Goal: Information Seeking & Learning: Check status

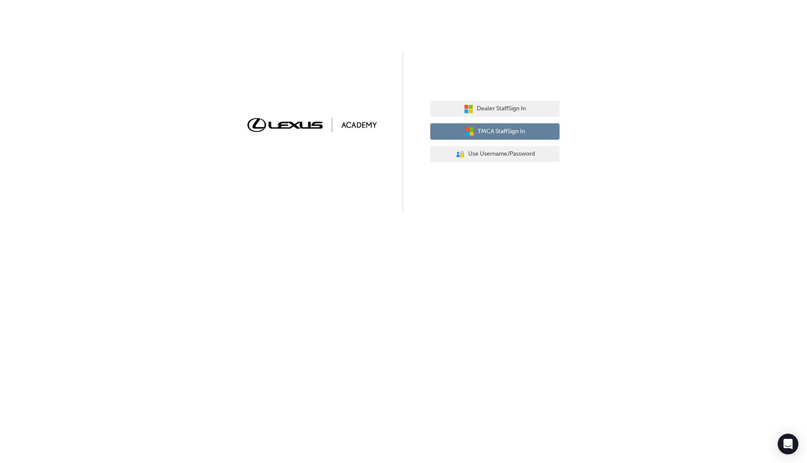
click at [518, 135] on span "TMCA Staff Sign In" at bounding box center [501, 132] width 47 height 10
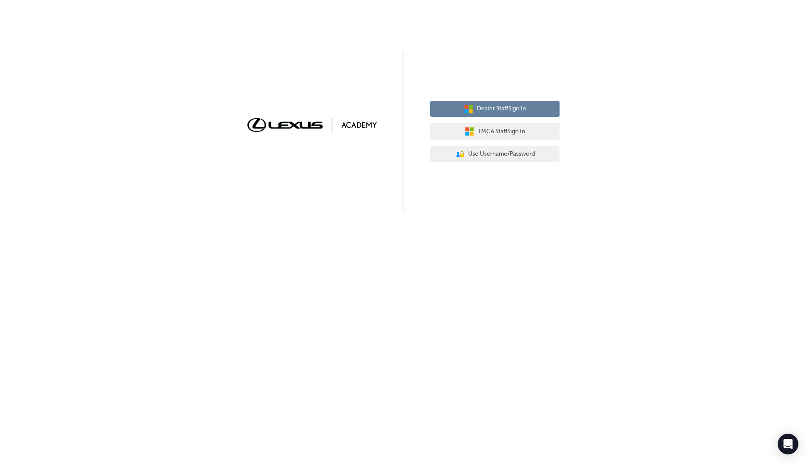
click at [519, 107] on span "Dealer Staff Sign In" at bounding box center [501, 109] width 49 height 10
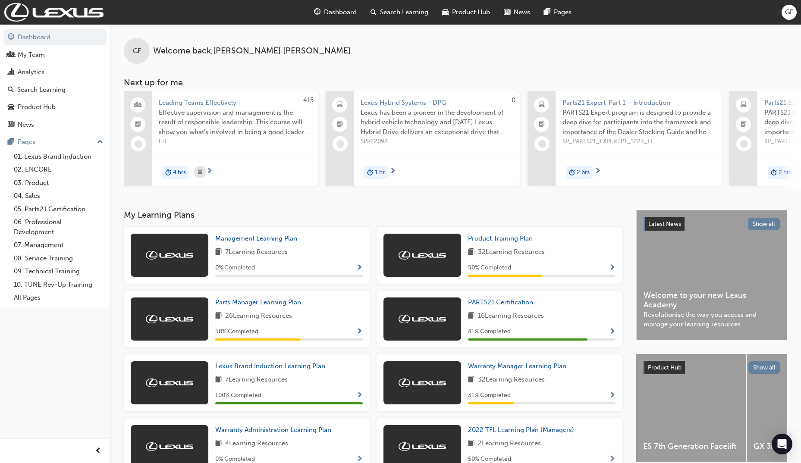
click at [346, 10] on span "Dashboard" at bounding box center [340, 12] width 33 height 10
click at [48, 106] on div "Product Hub" at bounding box center [37, 107] width 38 height 10
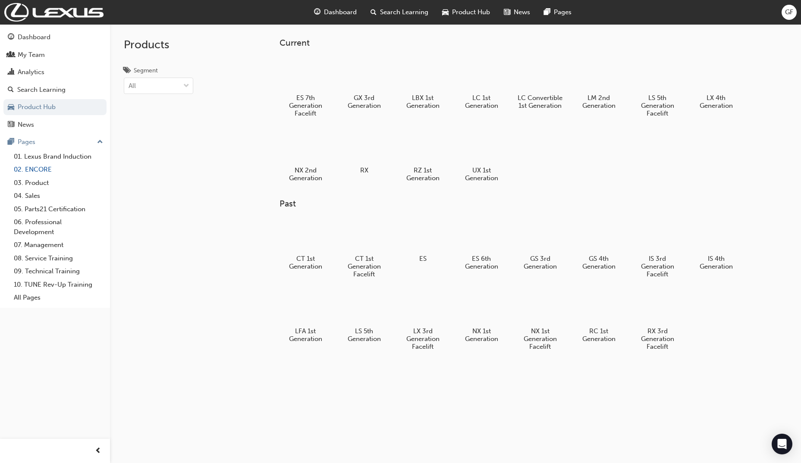
click at [43, 173] on link "02. ENCORE" at bounding box center [58, 169] width 96 height 13
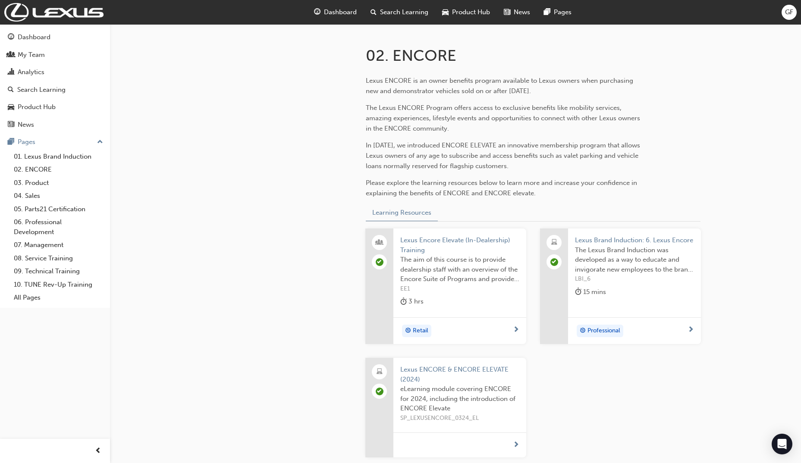
scroll to position [123, 0]
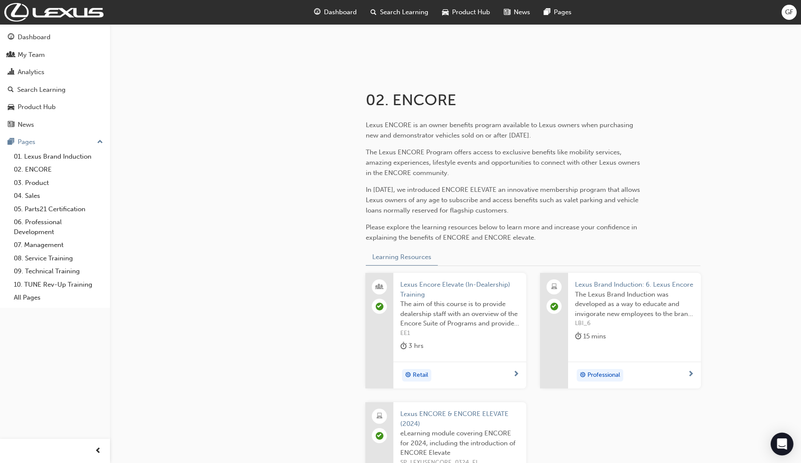
click at [781, 445] on icon "Open Intercom Messenger" at bounding box center [782, 444] width 10 height 11
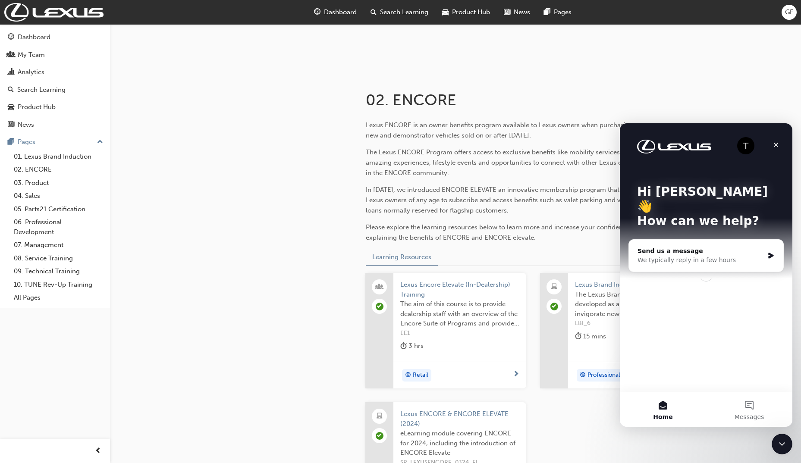
scroll to position [0, 0]
click at [731, 462] on div "02. ENCORE Lexus ENCORE is an owner benefits program available to Lexus owners …" at bounding box center [400, 235] width 801 height 716
click at [738, 449] on div "02. ENCORE Lexus ENCORE is an owner benefits program available to Lexus owners …" at bounding box center [400, 235] width 801 height 716
click at [772, 143] on div "Close" at bounding box center [776, 145] width 16 height 16
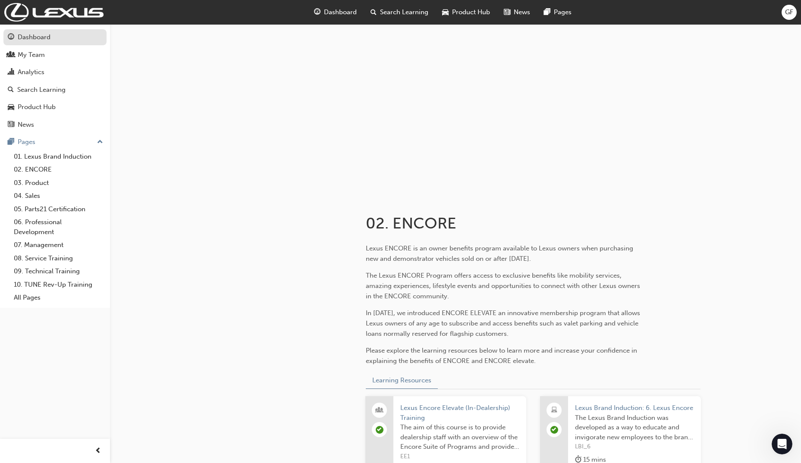
click at [31, 40] on div "Dashboard" at bounding box center [34, 37] width 33 height 10
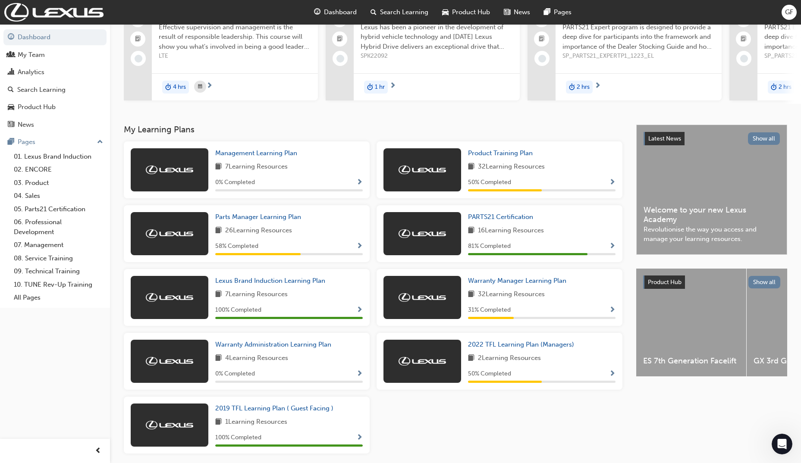
scroll to position [35, 0]
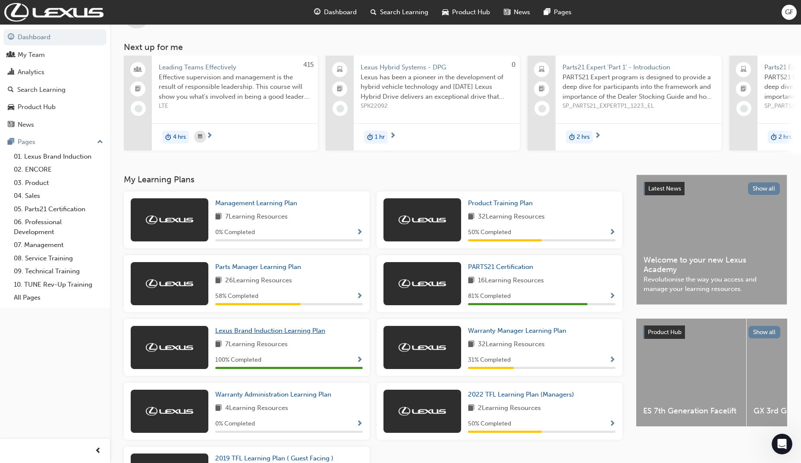
click at [261, 335] on span "Lexus Brand Induction Learning Plan" at bounding box center [270, 331] width 110 height 8
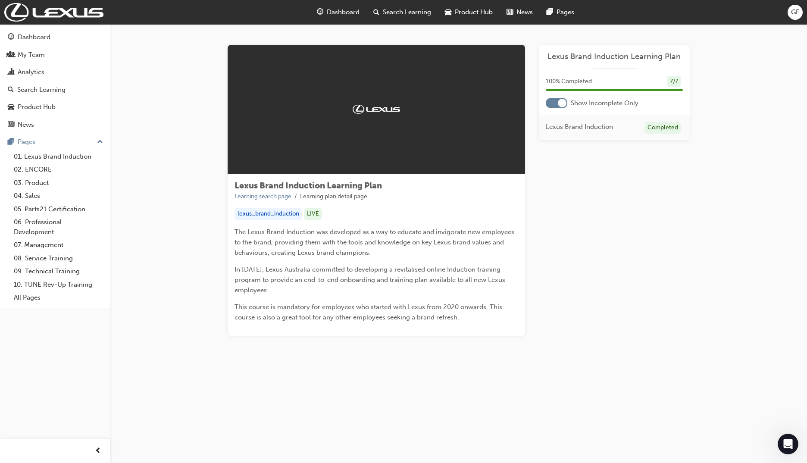
click at [566, 101] on div at bounding box center [562, 103] width 9 height 9
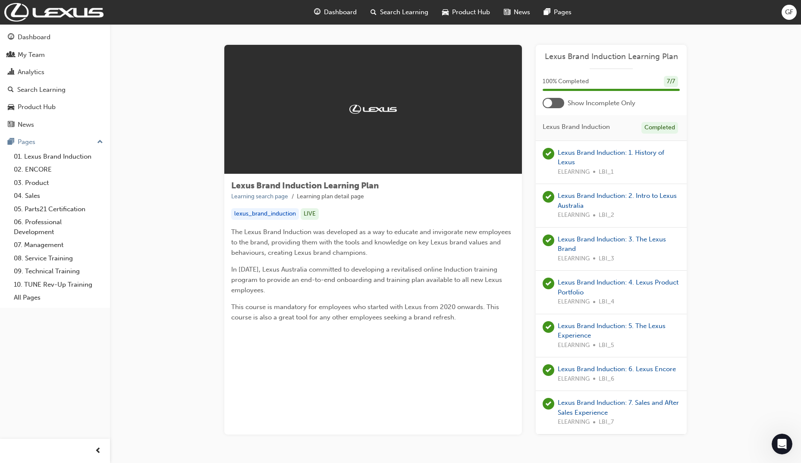
click at [547, 104] on div at bounding box center [548, 103] width 9 height 9
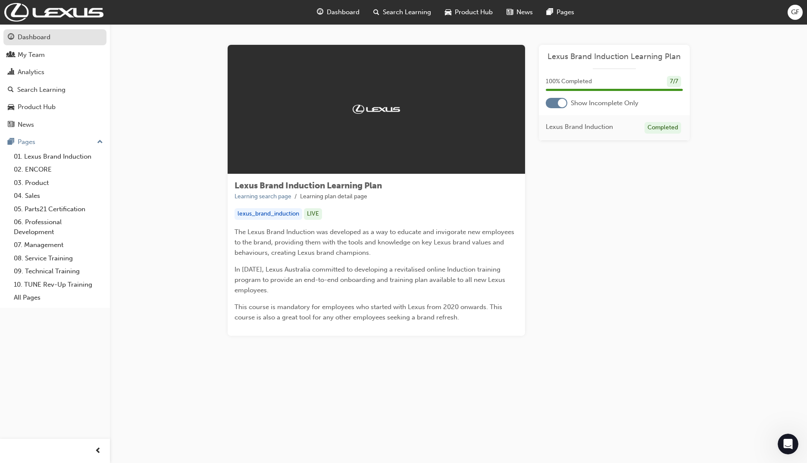
click at [47, 40] on div "Dashboard" at bounding box center [34, 37] width 33 height 10
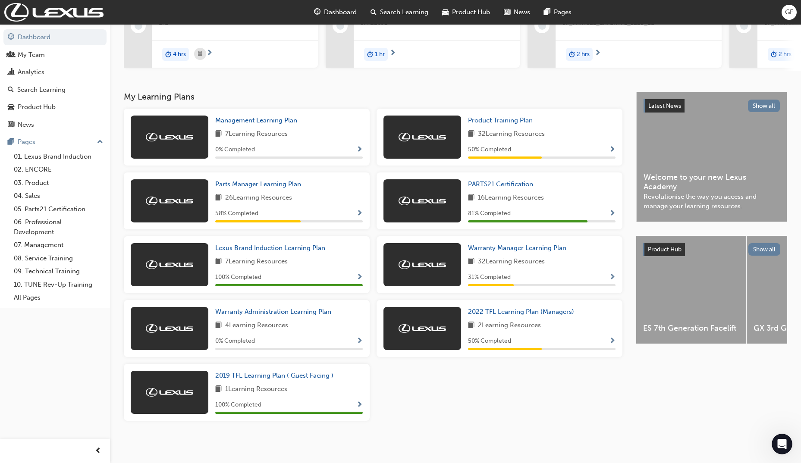
scroll to position [122, 0]
click at [503, 118] on span "Product Training Plan" at bounding box center [500, 120] width 65 height 8
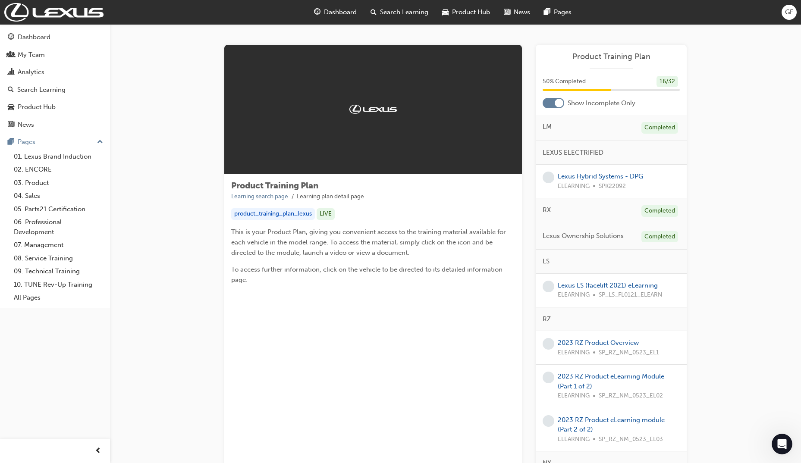
click at [558, 100] on div at bounding box center [559, 103] width 9 height 9
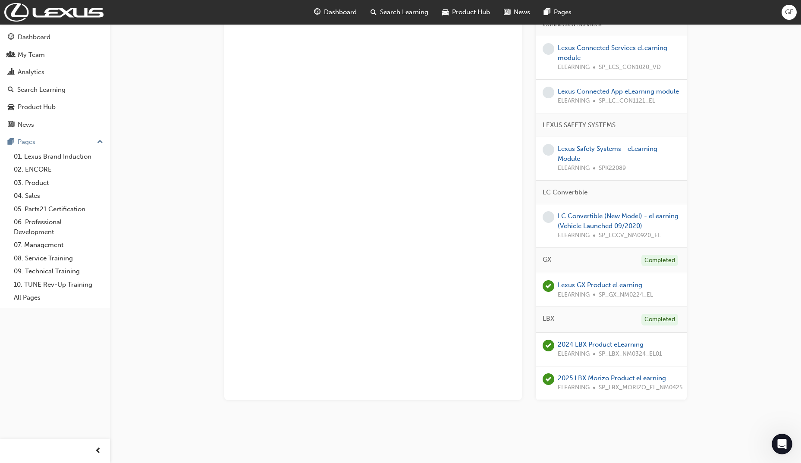
scroll to position [1318, 0]
click at [31, 35] on div "Dashboard" at bounding box center [34, 37] width 33 height 10
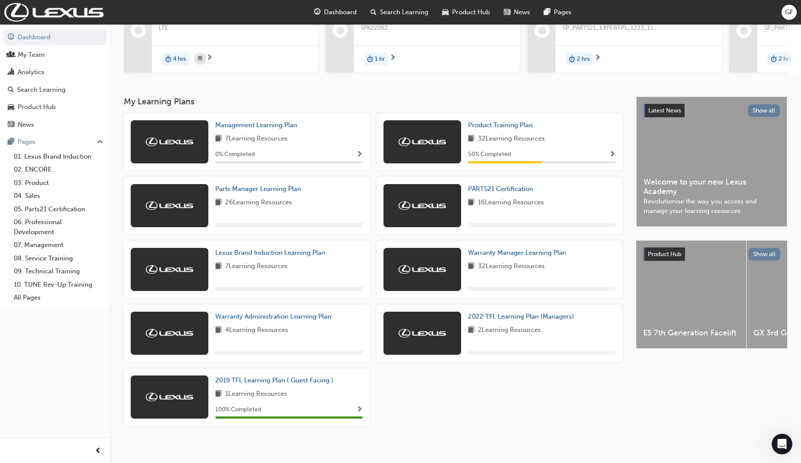
scroll to position [122, 0]
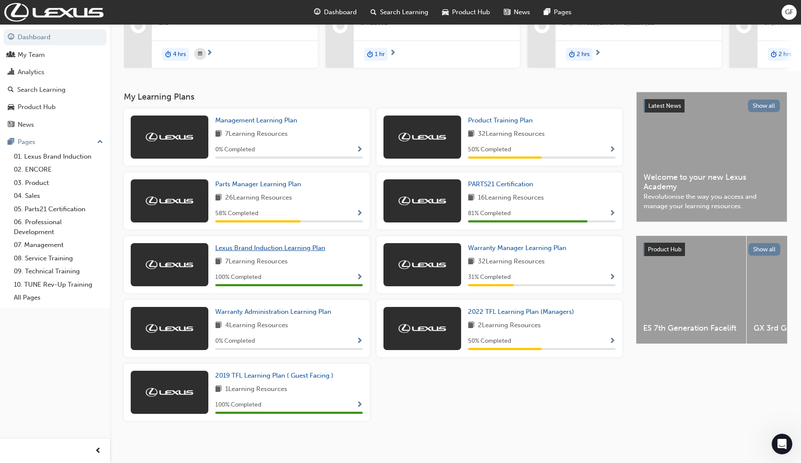
click at [250, 251] on span "Lexus Brand Induction Learning Plan" at bounding box center [270, 248] width 110 height 8
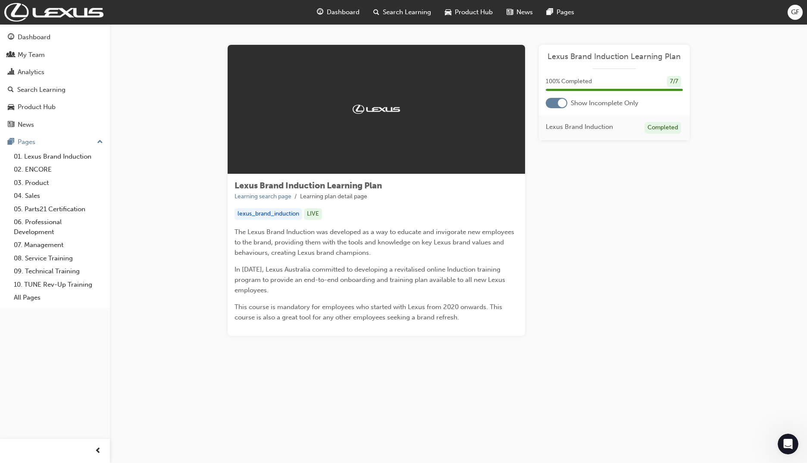
click at [562, 102] on div at bounding box center [562, 103] width 9 height 9
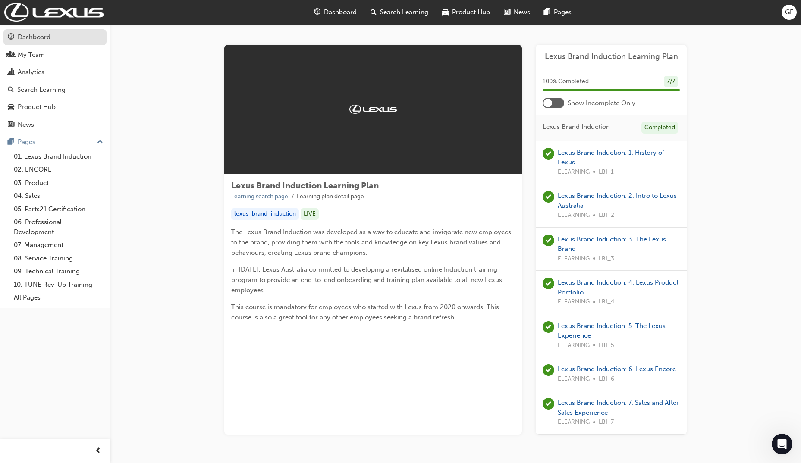
click at [57, 36] on div "Dashboard" at bounding box center [55, 37] width 94 height 11
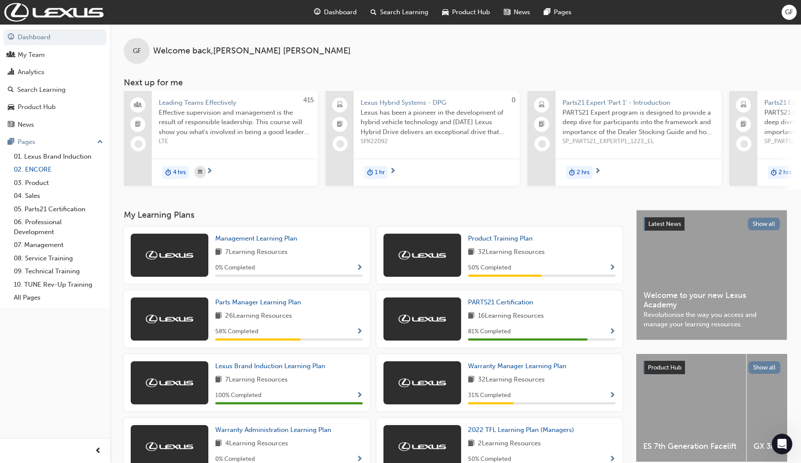
click at [50, 167] on link "02. ENCORE" at bounding box center [58, 169] width 96 height 13
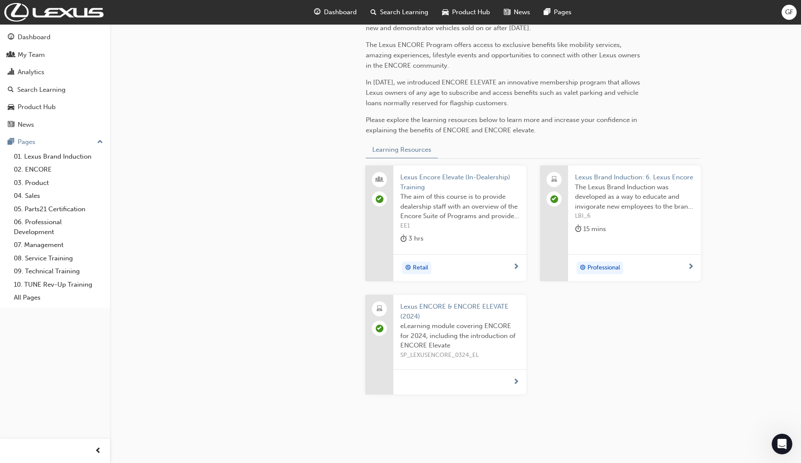
scroll to position [210, 0]
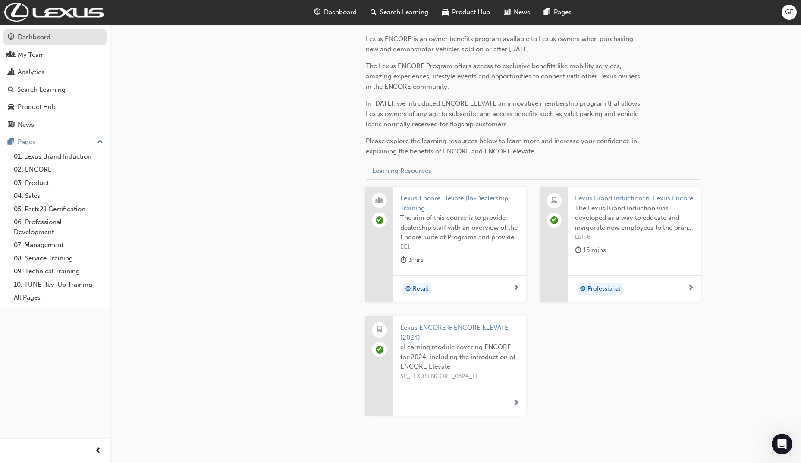
click at [45, 31] on link "Dashboard" at bounding box center [54, 37] width 103 height 16
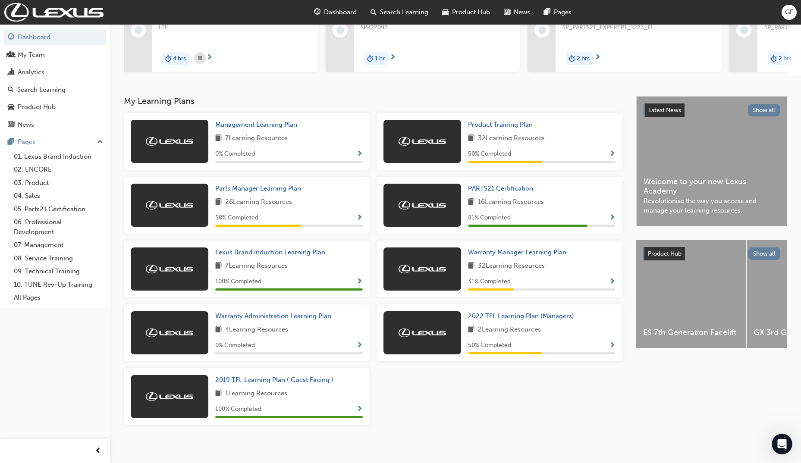
scroll to position [122, 0]
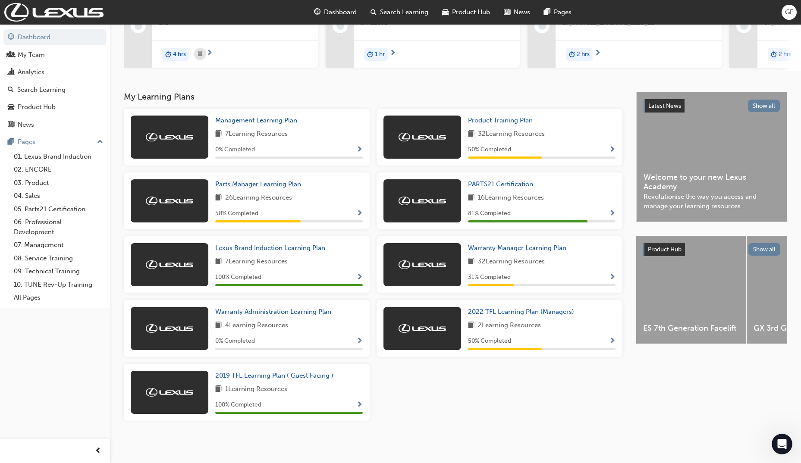
click at [256, 183] on span "Parts Manager Learning Plan" at bounding box center [258, 184] width 86 height 8
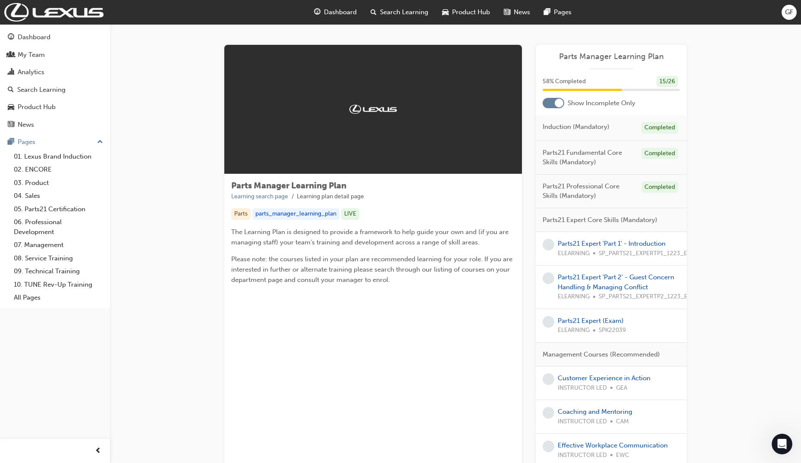
click at [559, 105] on div at bounding box center [559, 103] width 9 height 9
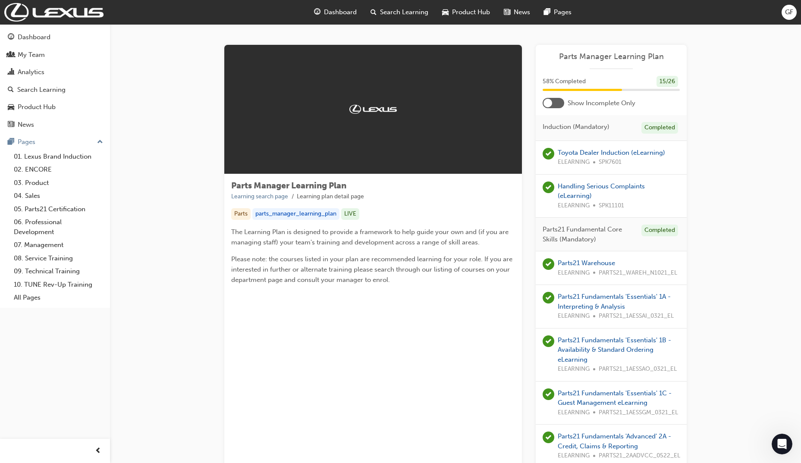
click at [550, 102] on div at bounding box center [548, 103] width 9 height 9
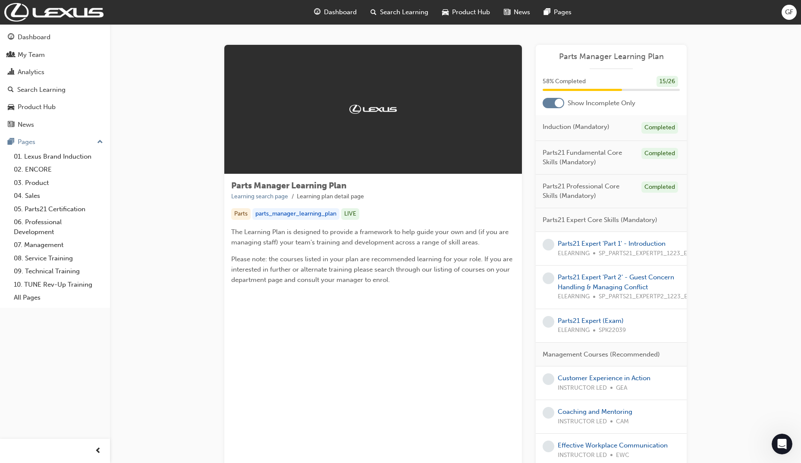
click at [401, 106] on div at bounding box center [373, 109] width 298 height 129
click at [398, 106] on div at bounding box center [373, 109] width 298 height 129
click at [562, 103] on div at bounding box center [559, 103] width 9 height 9
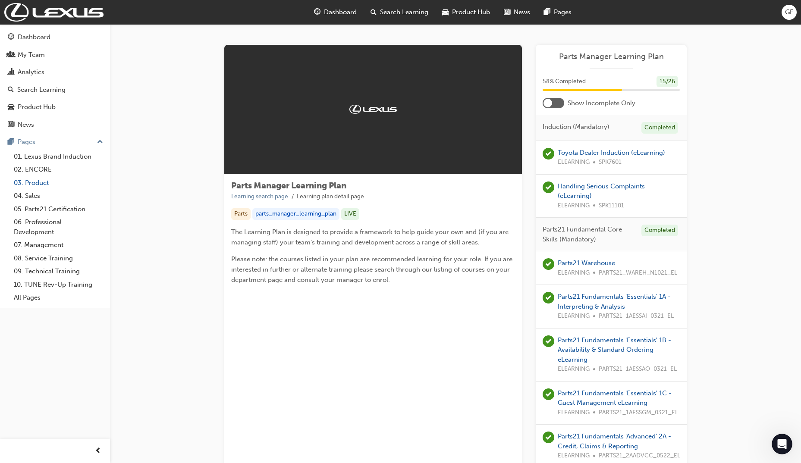
click at [35, 181] on link "03. Product" at bounding box center [58, 182] width 96 height 13
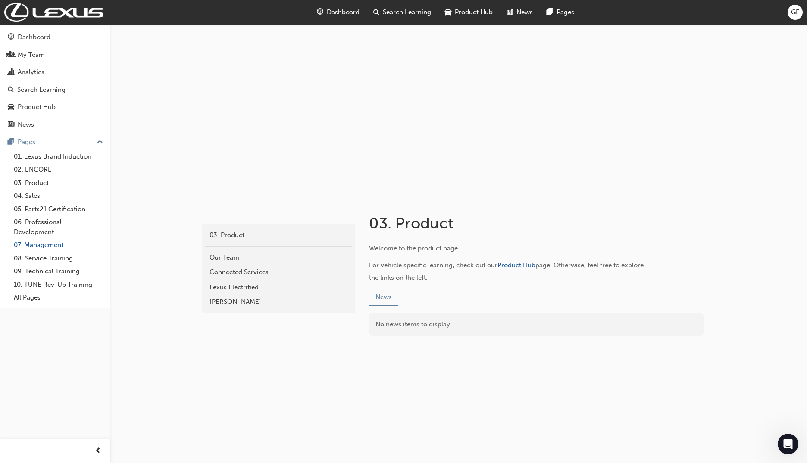
click at [34, 242] on link "07. Management" at bounding box center [58, 245] width 96 height 13
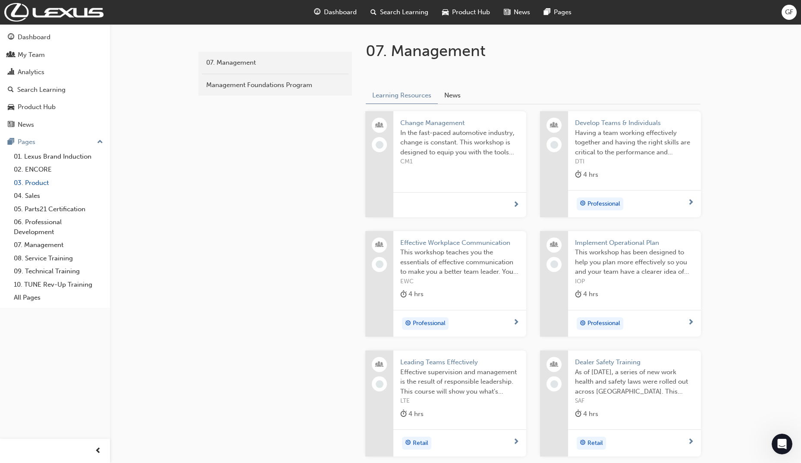
click at [30, 185] on link "03. Product" at bounding box center [58, 182] width 96 height 13
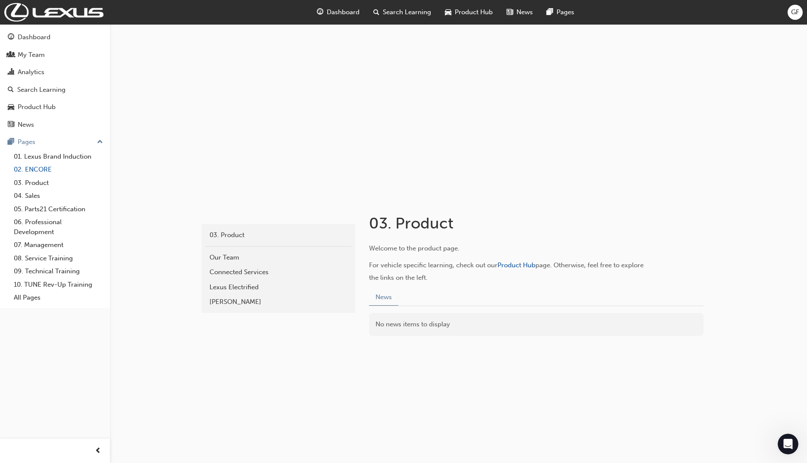
click at [31, 170] on link "02. ENCORE" at bounding box center [58, 169] width 96 height 13
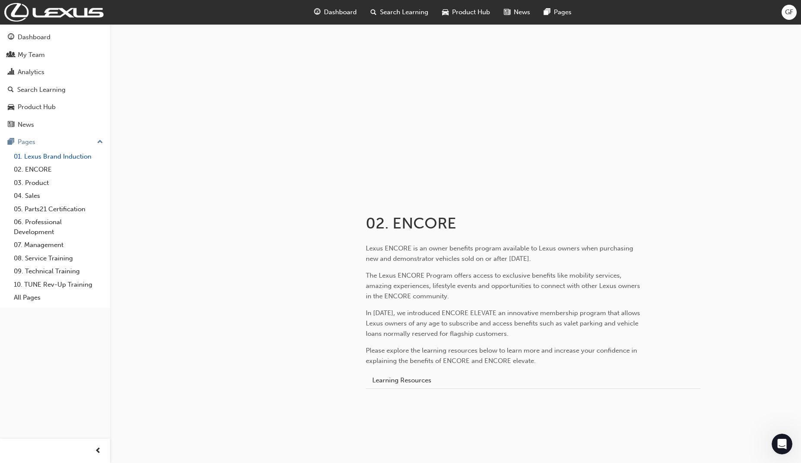
click at [37, 158] on link "01. Lexus Brand Induction" at bounding box center [58, 156] width 96 height 13
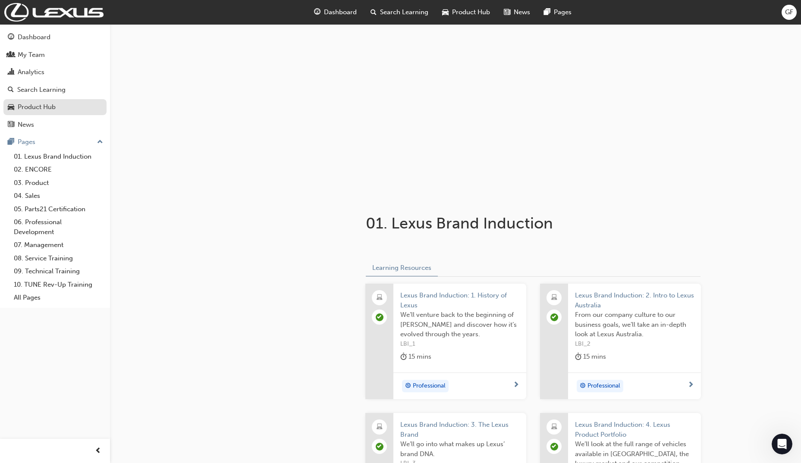
click at [39, 107] on div "Product Hub" at bounding box center [37, 107] width 38 height 10
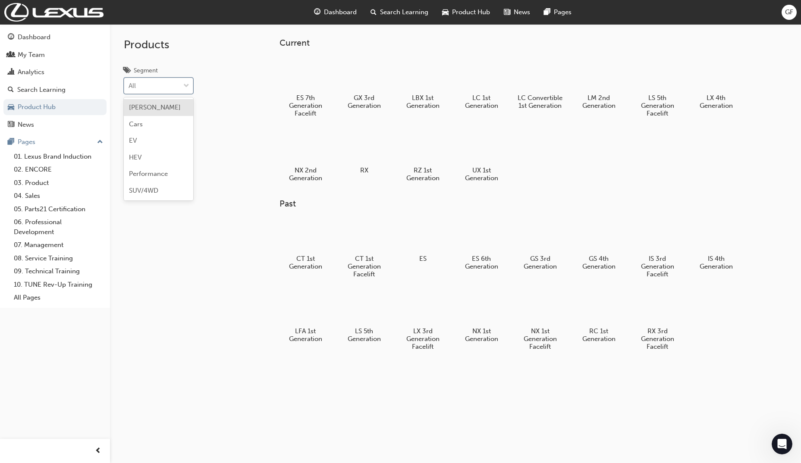
click at [184, 86] on span "down-icon" at bounding box center [186, 86] width 6 height 11
click at [129, 86] on input "Segment option BEV focused, 1 of 6. 6 results available. Use Up and Down to cho…" at bounding box center [129, 85] width 1 height 7
click at [491, 76] on div at bounding box center [482, 74] width 48 height 34
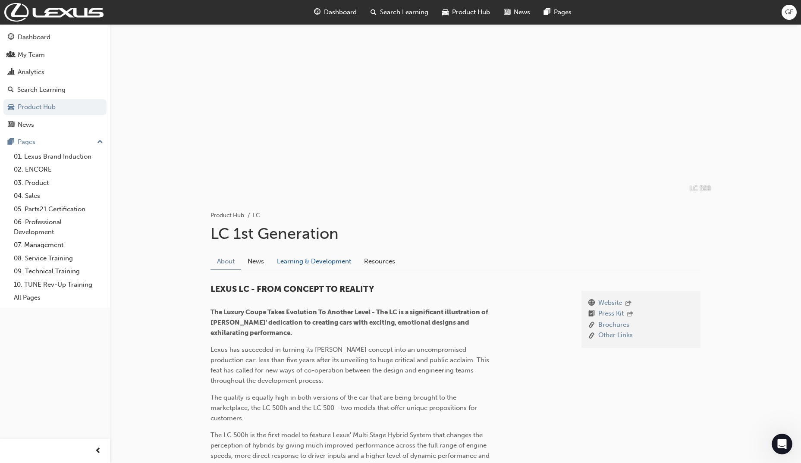
click at [320, 261] on link "Learning & Development" at bounding box center [313, 261] width 87 height 16
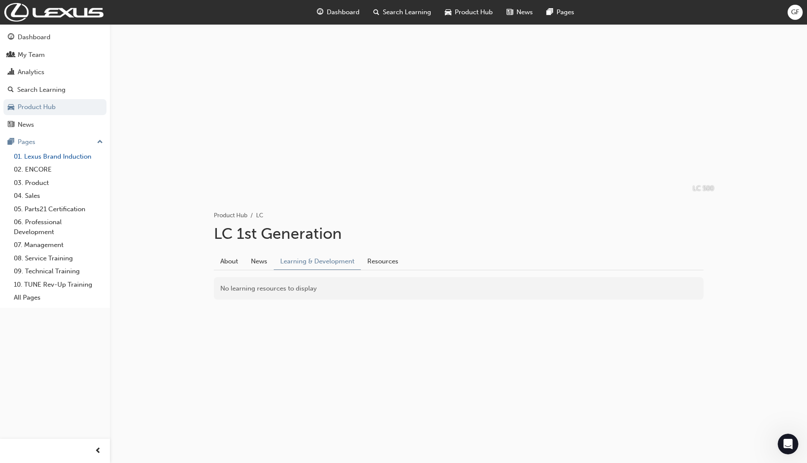
click at [42, 160] on link "01. Lexus Brand Induction" at bounding box center [58, 156] width 96 height 13
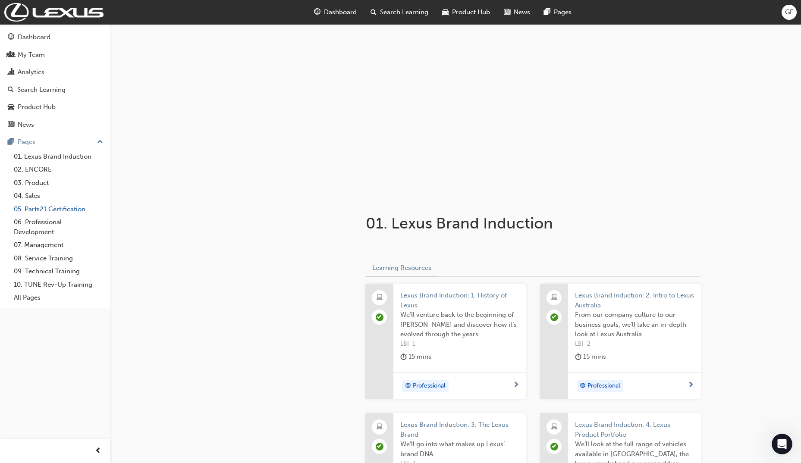
click at [57, 208] on link "05. Parts21 Certification" at bounding box center [58, 209] width 96 height 13
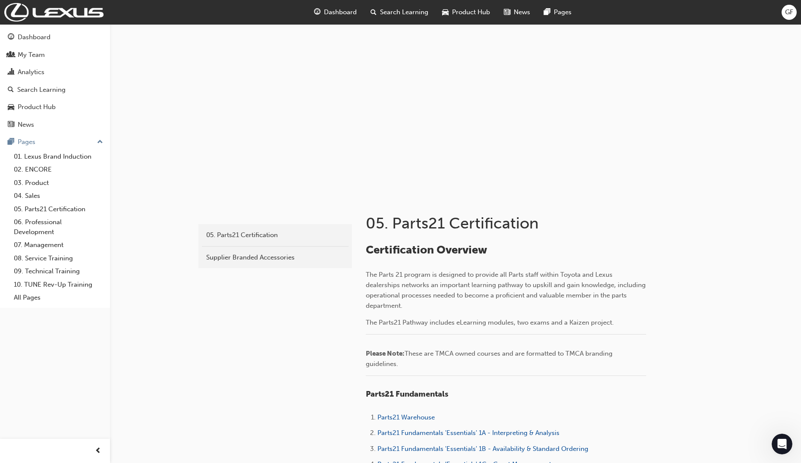
click at [336, 7] on span "Dashboard" at bounding box center [340, 12] width 33 height 10
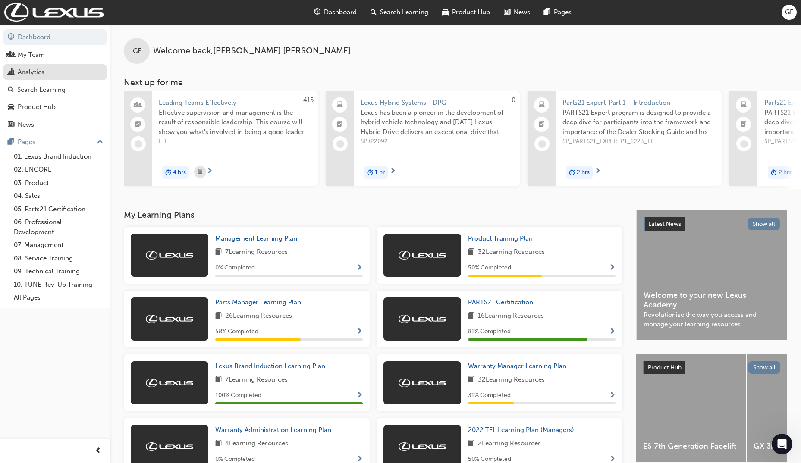
click at [54, 72] on div "Analytics" at bounding box center [55, 72] width 94 height 11
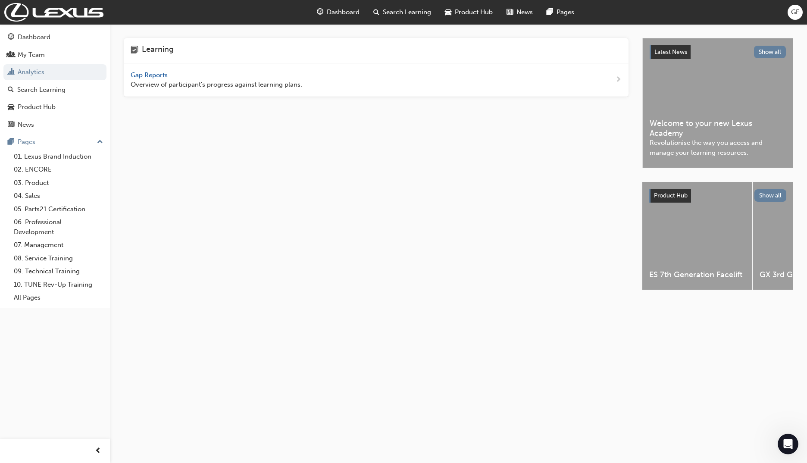
click at [142, 74] on span "Gap Reports" at bounding box center [150, 75] width 39 height 8
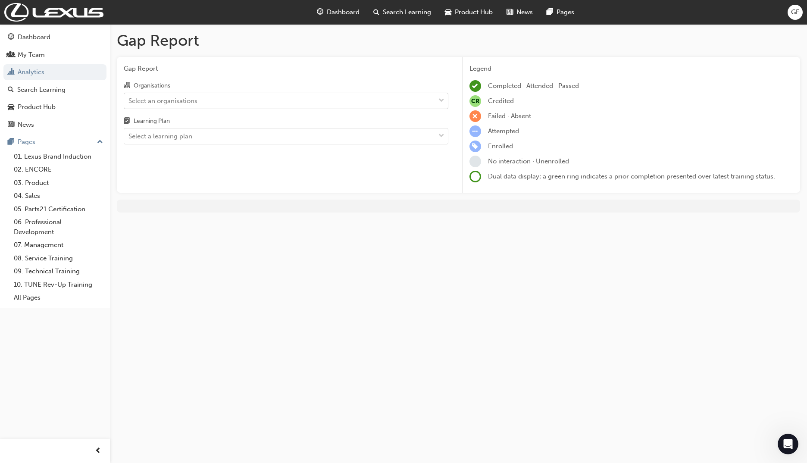
click at [442, 99] on span "down-icon" at bounding box center [442, 100] width 6 height 11
click at [129, 99] on input "Organisations Select an organisations" at bounding box center [129, 100] width 1 height 7
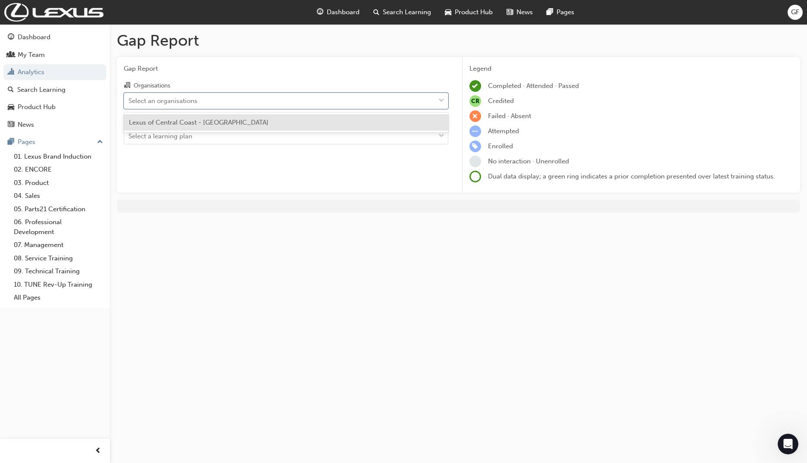
click at [371, 121] on div "Lexus of Central Coast - SOMERSBY" at bounding box center [286, 122] width 325 height 17
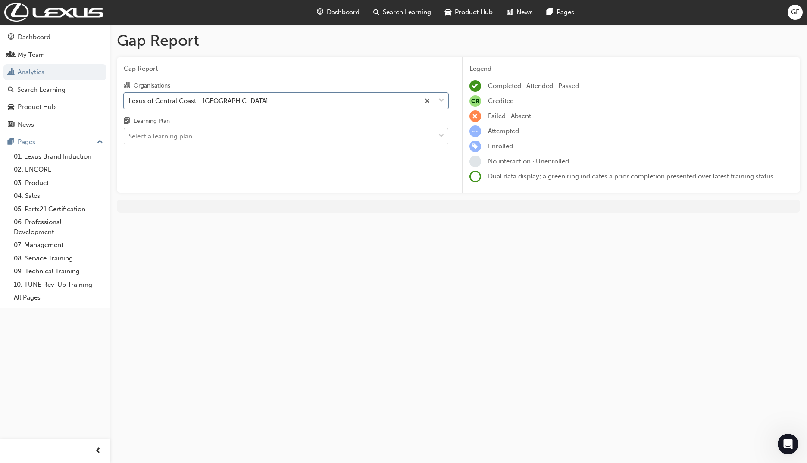
click at [438, 134] on div at bounding box center [441, 137] width 13 height 16
click at [129, 134] on input "Learning Plan Select a learning plan" at bounding box center [129, 135] width 1 height 7
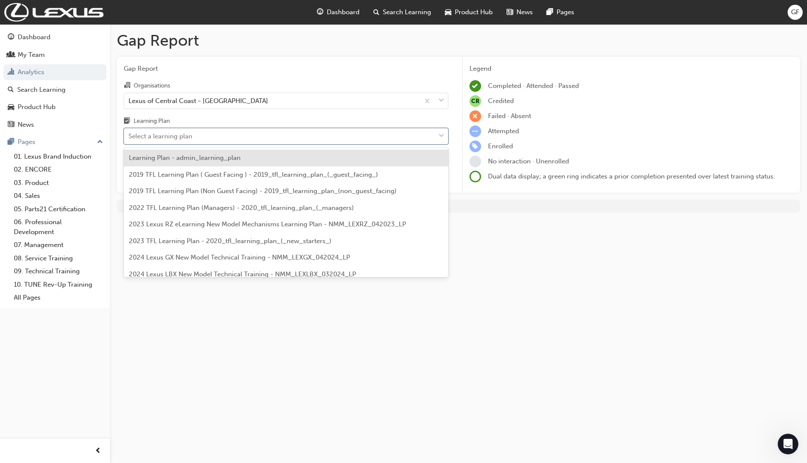
click at [538, 215] on div "Gap Report Gap Report Organisations Lexus of Central Coast - SOMERSBY Learning …" at bounding box center [459, 125] width 698 height 202
click at [195, 134] on div "Select a learning plan" at bounding box center [279, 136] width 311 height 15
click at [129, 134] on input "Learning Plan option Learning Plan - admin_learning_plan focused, 1 of 152. 152…" at bounding box center [129, 135] width 1 height 7
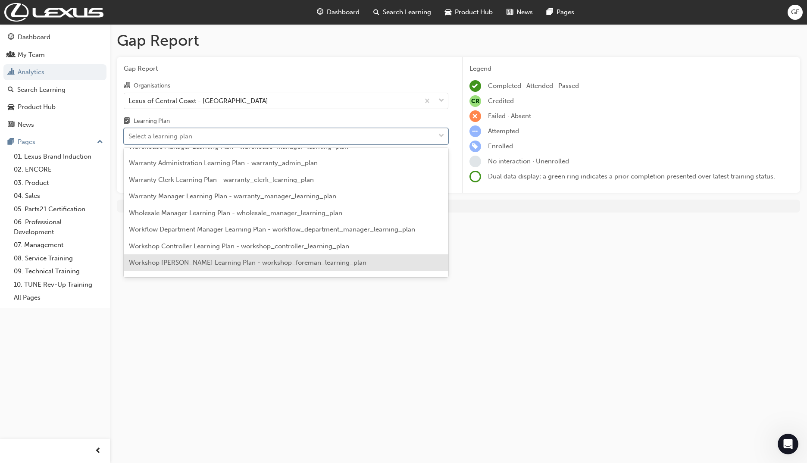
scroll to position [2418, 0]
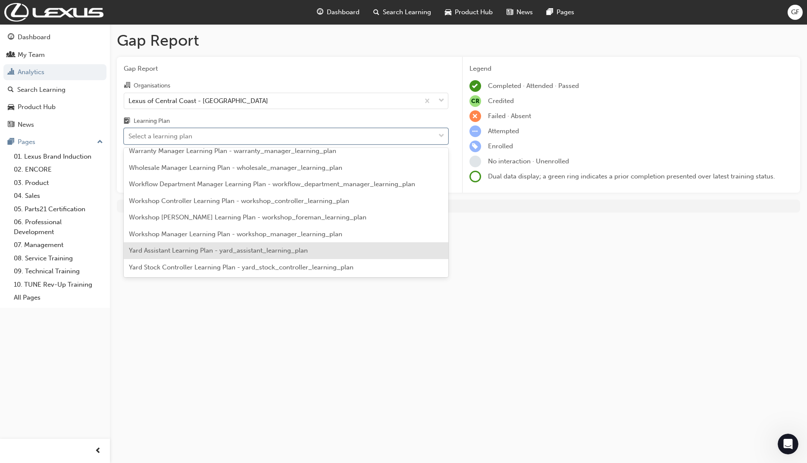
click at [251, 251] on span "Yard Assistant Learning Plan - yard_assistant_learning_plan" at bounding box center [218, 251] width 179 height 8
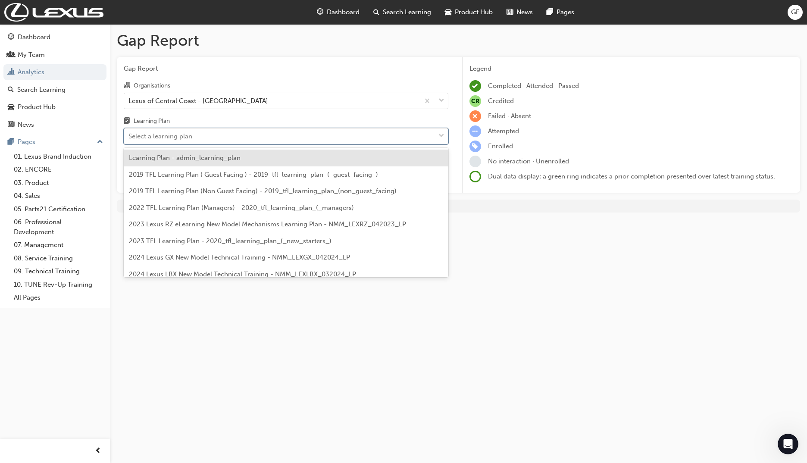
click at [440, 133] on span "down-icon" at bounding box center [442, 136] width 6 height 11
click at [129, 133] on input "Learning Plan option Yard Assistant Learning Plan - yard_assistant_learning_pla…" at bounding box center [129, 135] width 1 height 7
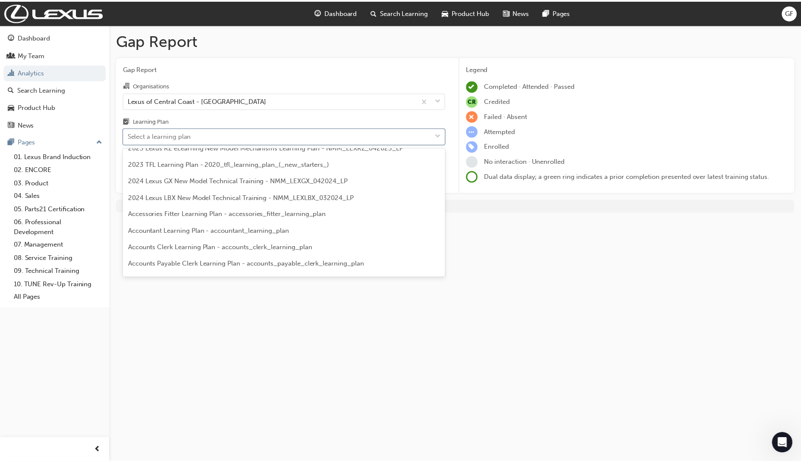
scroll to position [86, 0]
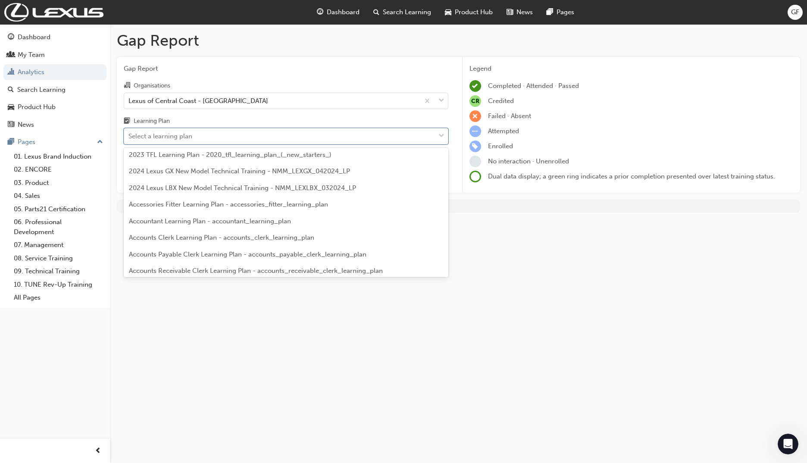
click at [357, 186] on div "2024 Lexus LBX New Model Technical Training - NMM_LEXLBX_032024_LP" at bounding box center [286, 188] width 325 height 17
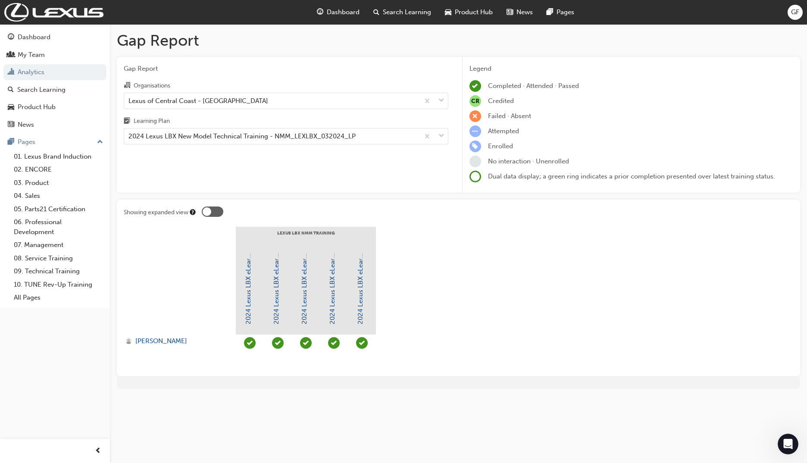
click at [208, 213] on div at bounding box center [207, 211] width 9 height 9
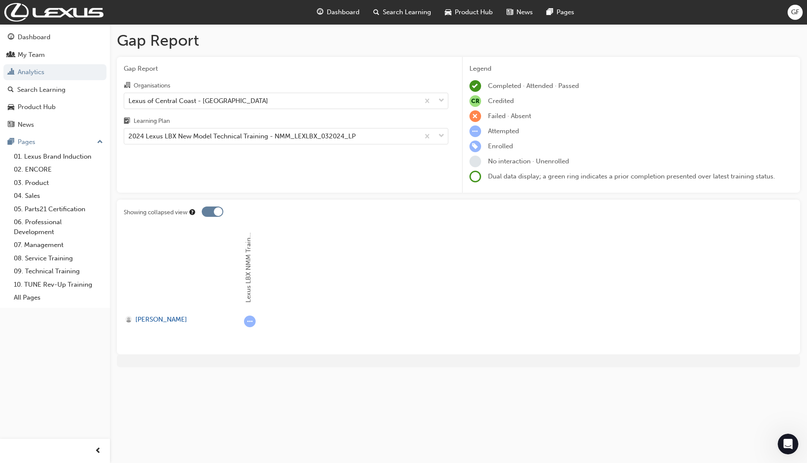
click at [208, 213] on div at bounding box center [213, 212] width 22 height 10
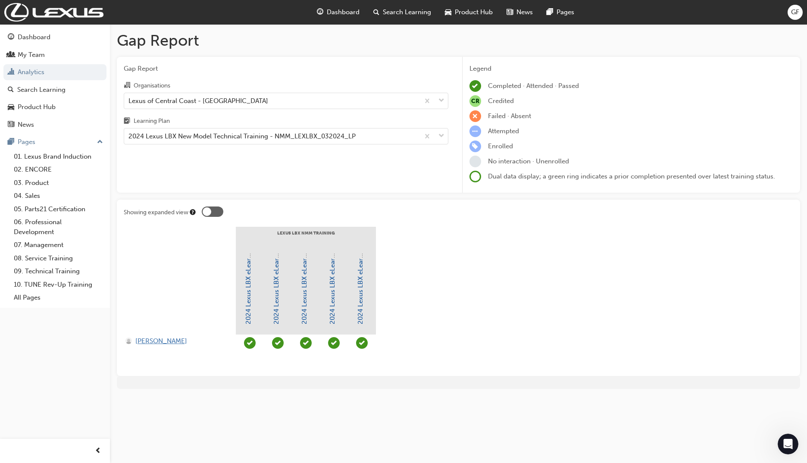
click at [167, 340] on span "Andrew Penn" at bounding box center [161, 341] width 52 height 10
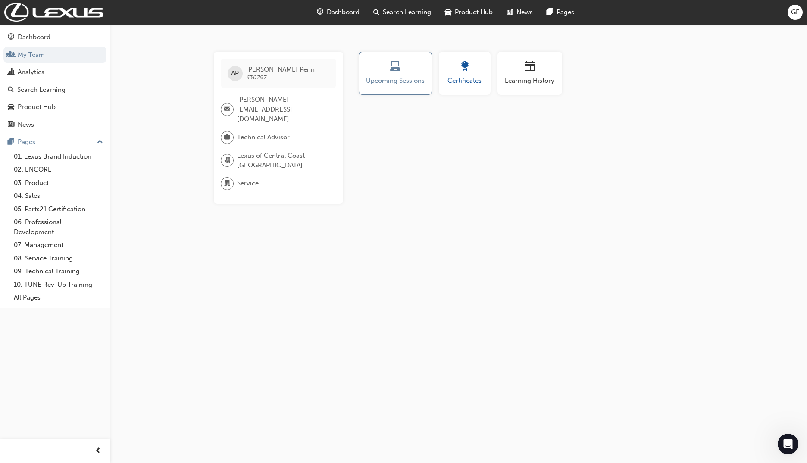
click at [466, 77] on span "Certificates" at bounding box center [465, 81] width 39 height 10
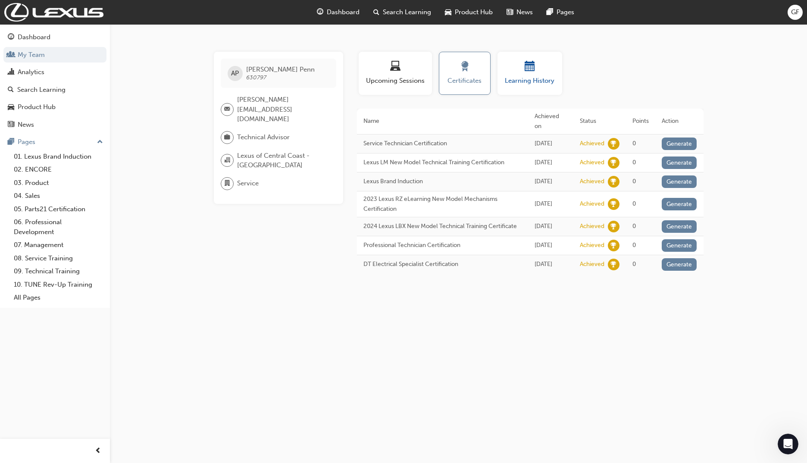
click at [522, 68] on div "button" at bounding box center [530, 67] width 52 height 13
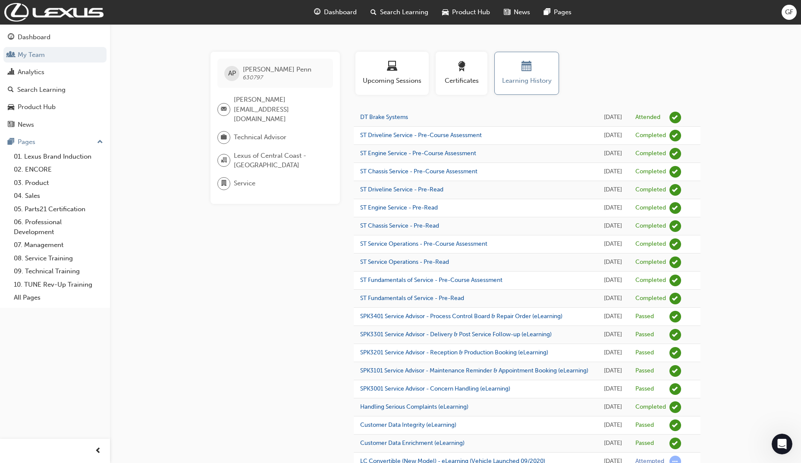
click at [41, 72] on div "Analytics" at bounding box center [31, 72] width 27 height 10
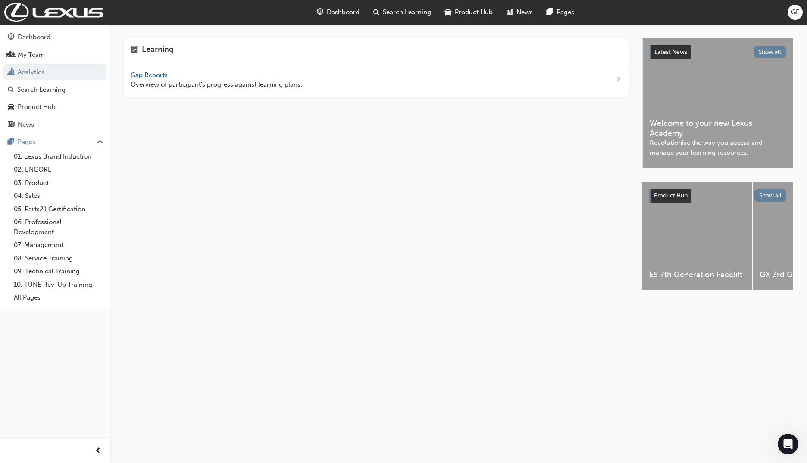
click at [153, 73] on span "Gap Reports" at bounding box center [150, 75] width 39 height 8
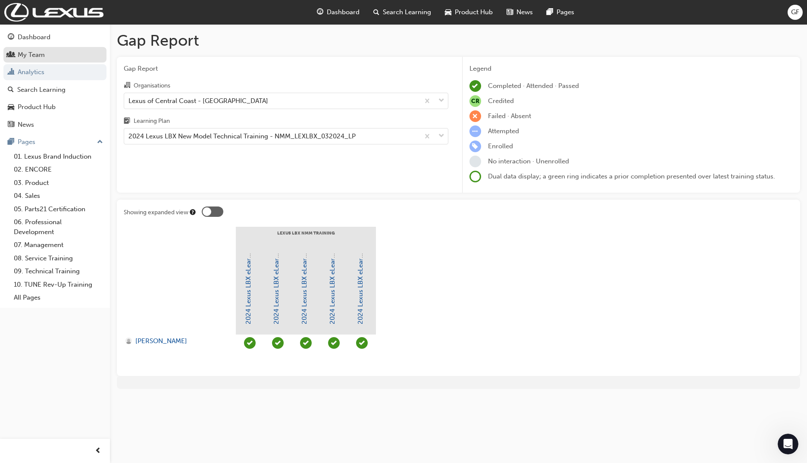
click at [46, 55] on div "My Team" at bounding box center [55, 55] width 94 height 11
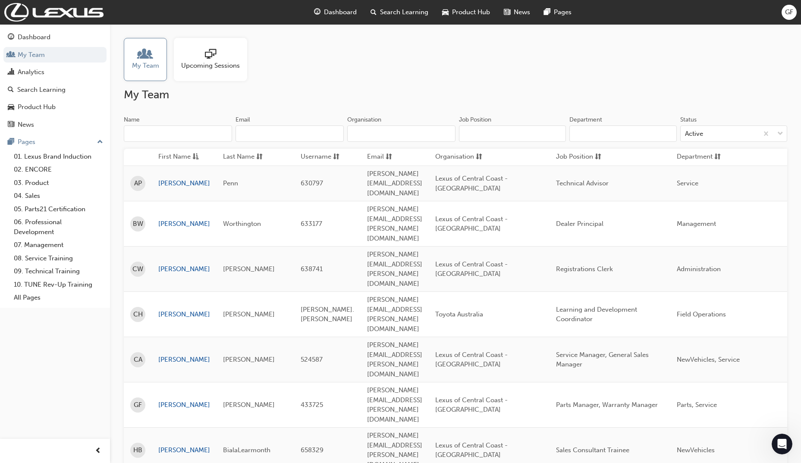
scroll to position [86, 0]
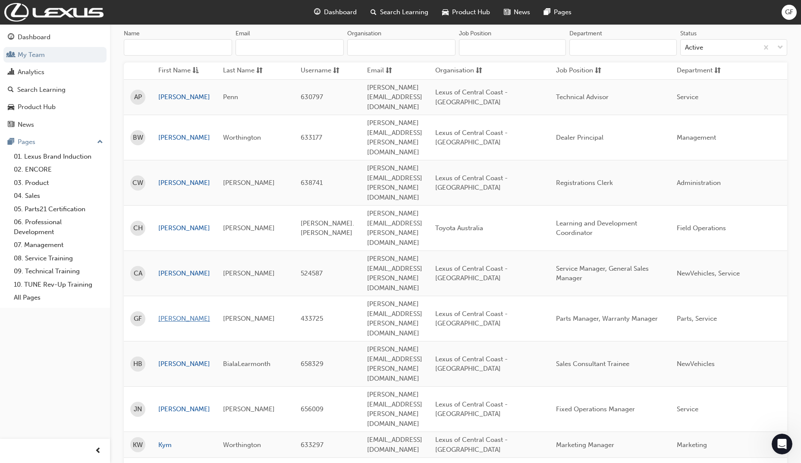
click at [162, 314] on link "Glenn" at bounding box center [184, 319] width 52 height 10
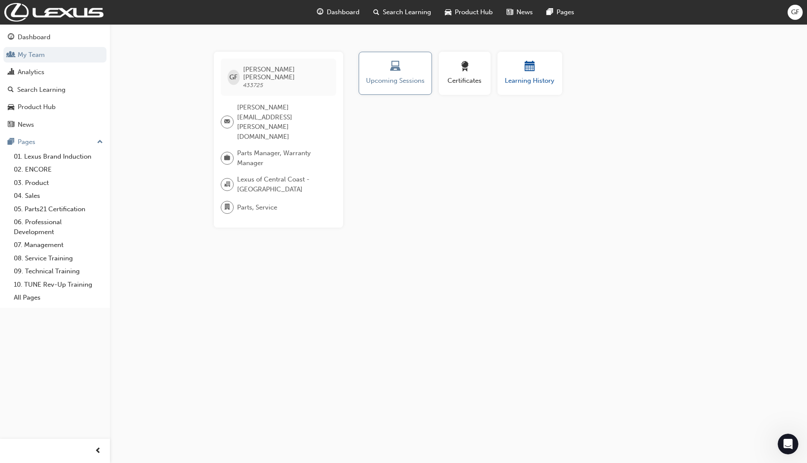
click at [533, 69] on span "calendar-icon" at bounding box center [530, 67] width 10 height 12
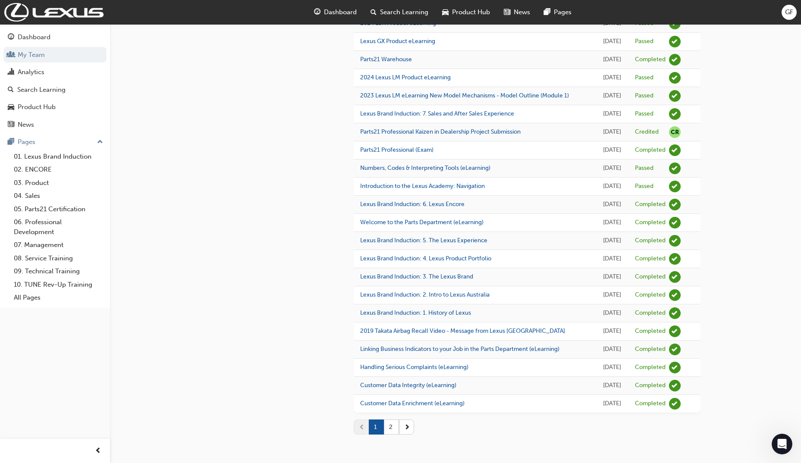
scroll to position [795, 0]
click at [404, 427] on button "button" at bounding box center [406, 427] width 15 height 15
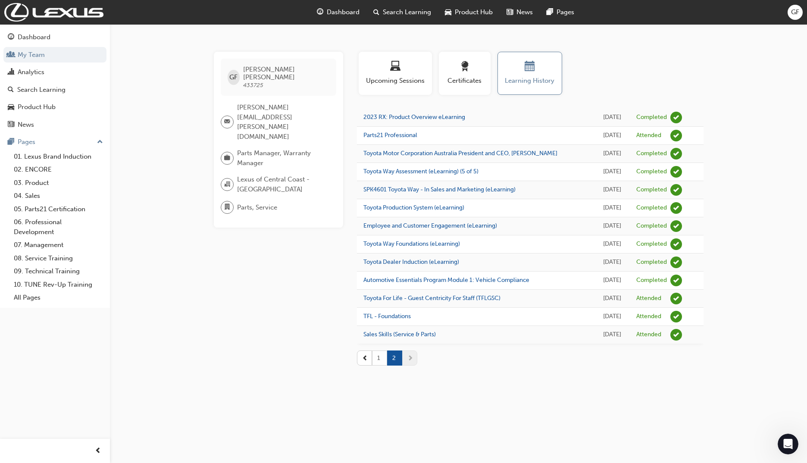
click at [381, 366] on button "1" at bounding box center [379, 358] width 15 height 15
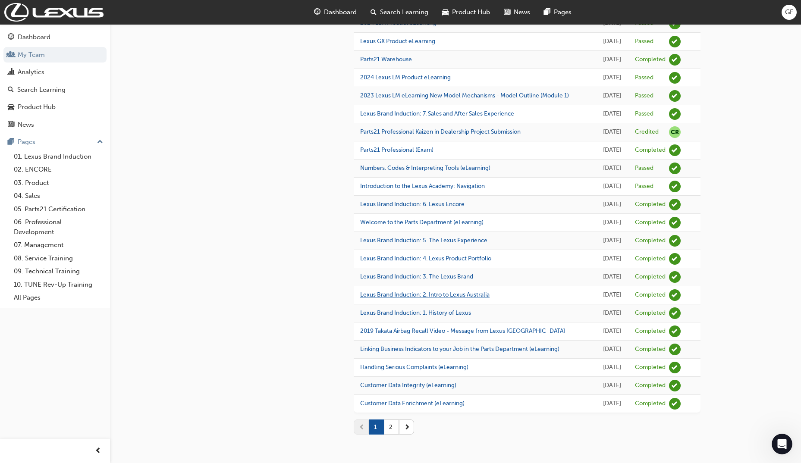
scroll to position [795, 0]
click at [394, 429] on button "2" at bounding box center [391, 427] width 15 height 15
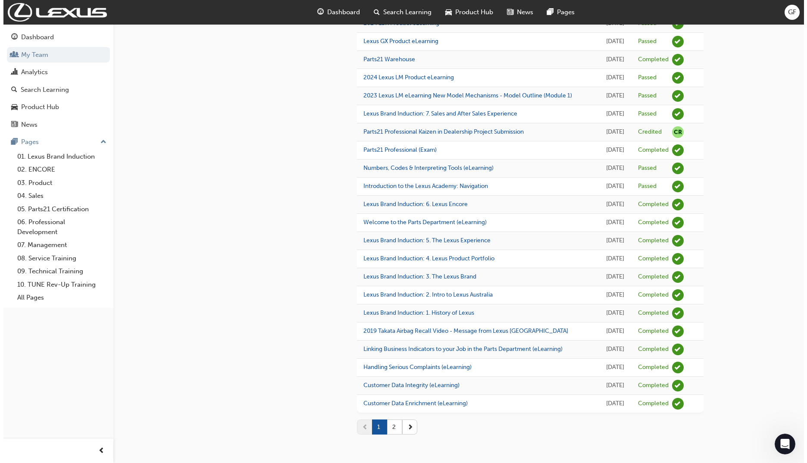
scroll to position [0, 0]
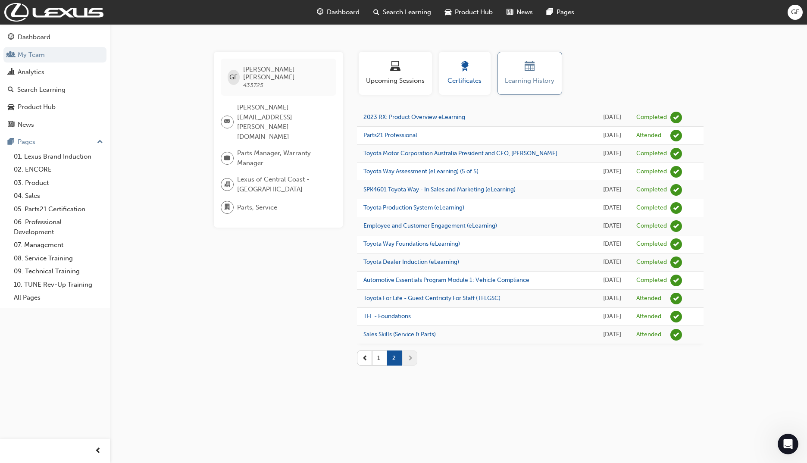
click at [471, 75] on div "Certificates" at bounding box center [465, 73] width 39 height 25
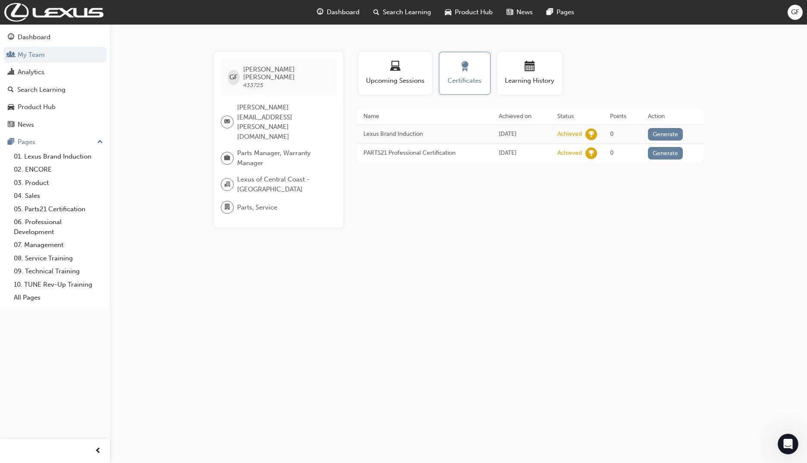
click at [465, 241] on div "GF Glenn Fuller 433725 glenn.fuller@worthingtonprestige.com.au Parts Manager, W…" at bounding box center [403, 231] width 807 height 463
